Goal: Find contact information: Find contact information

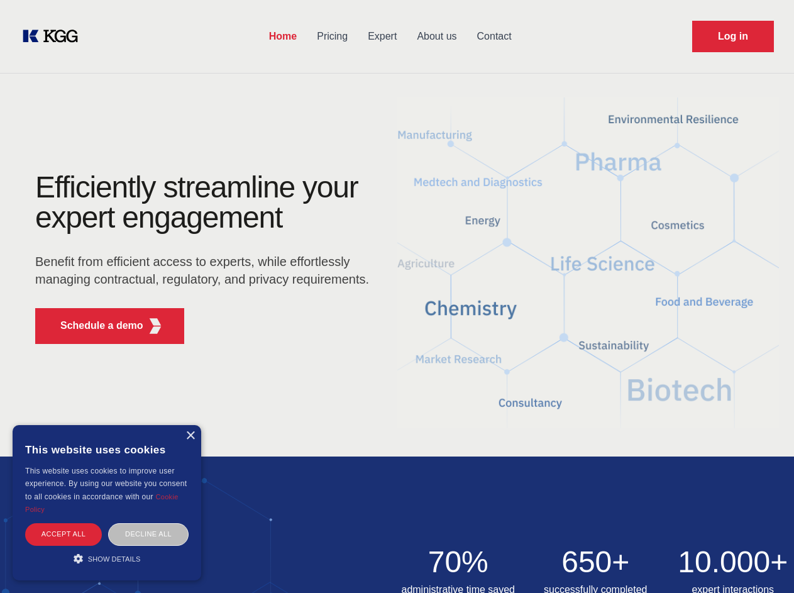
click at [396, 296] on div "Efficiently streamline your expert engagement Benefit from efficient access to …" at bounding box center [206, 263] width 382 height 182
click at [94, 325] on p "Schedule a demo" at bounding box center [101, 325] width 83 height 15
click at [190, 435] on div "× This website uses cookies This website uses cookies to improve user experienc…" at bounding box center [107, 502] width 189 height 155
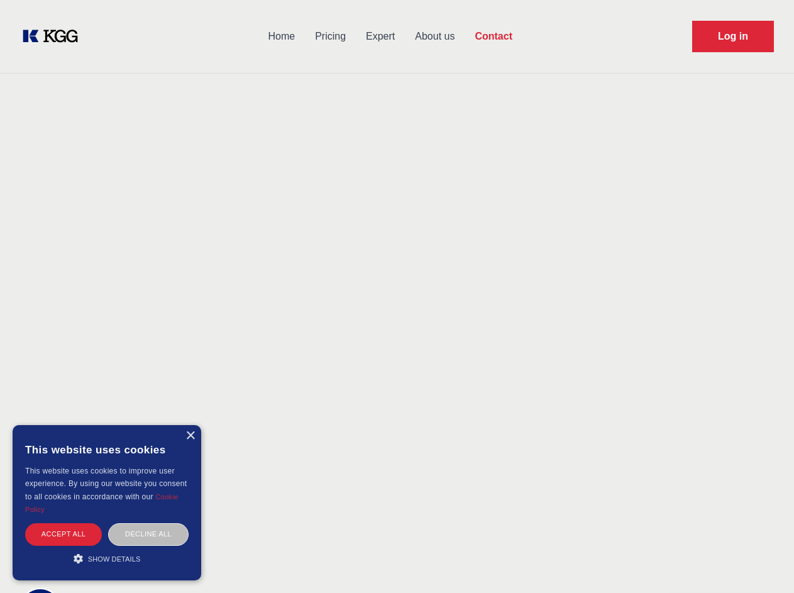
click at [63, 533] on div "Accept all" at bounding box center [63, 534] width 77 height 22
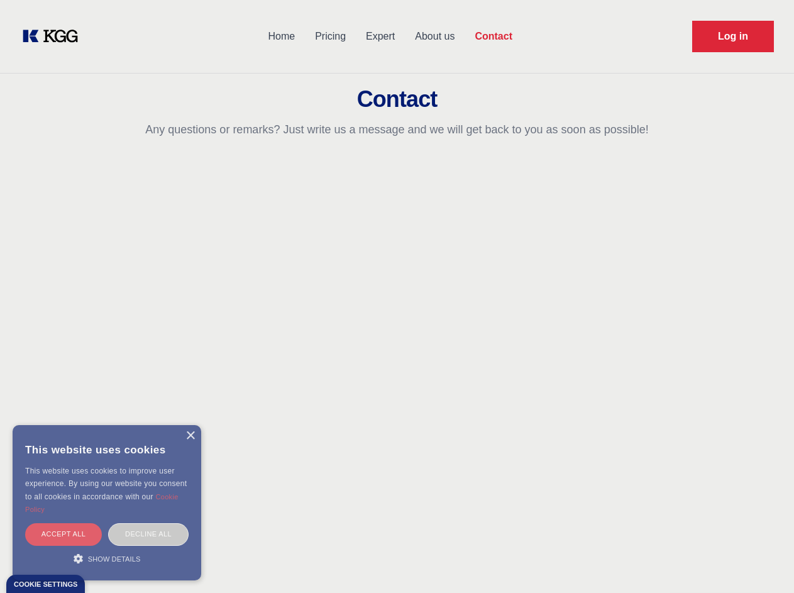
click at [148, 533] on div "Decline all" at bounding box center [148, 534] width 80 height 22
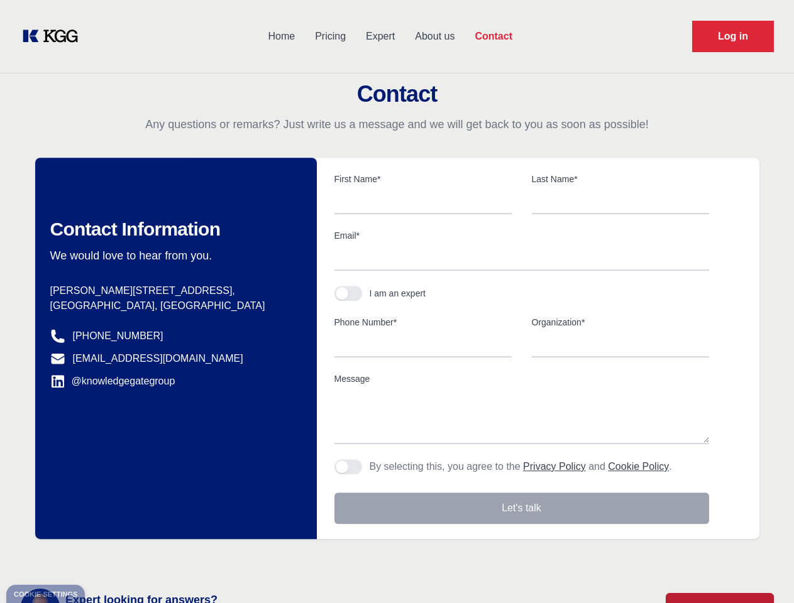
click at [107, 558] on main "Contact Any questions or remarks? Just write us a message and we will get back …" at bounding box center [397, 327] width 794 height 654
